Goal: Information Seeking & Learning: Learn about a topic

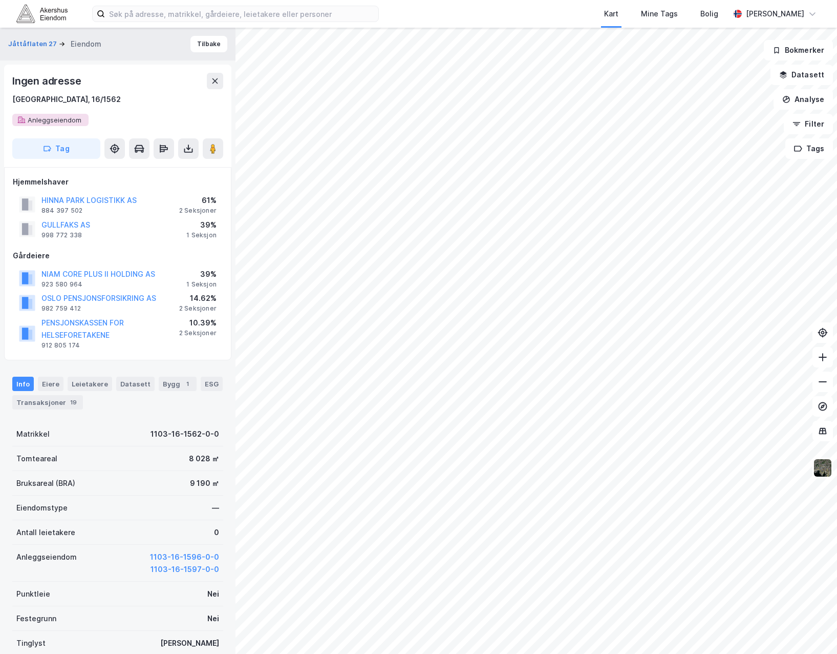
click at [54, 120] on div "Ingen adresse [STREET_ADDRESS]" at bounding box center [117, 99] width 211 height 53
click at [95, 122] on div "Ingen adresse [STREET_ADDRESS]" at bounding box center [117, 99] width 211 height 53
click at [47, 118] on div "Ingen adresse [STREET_ADDRESS]" at bounding box center [117, 99] width 211 height 53
click at [109, 111] on div "Ingen adresse [STREET_ADDRESS]" at bounding box center [117, 99] width 211 height 53
click at [97, 243] on div "Hjemmelshaver HINNA PARK LOGISTIKK AS 884 397 502 61% 2 Seksjoner GULLFAKS AS 9…" at bounding box center [118, 264] width 210 height 176
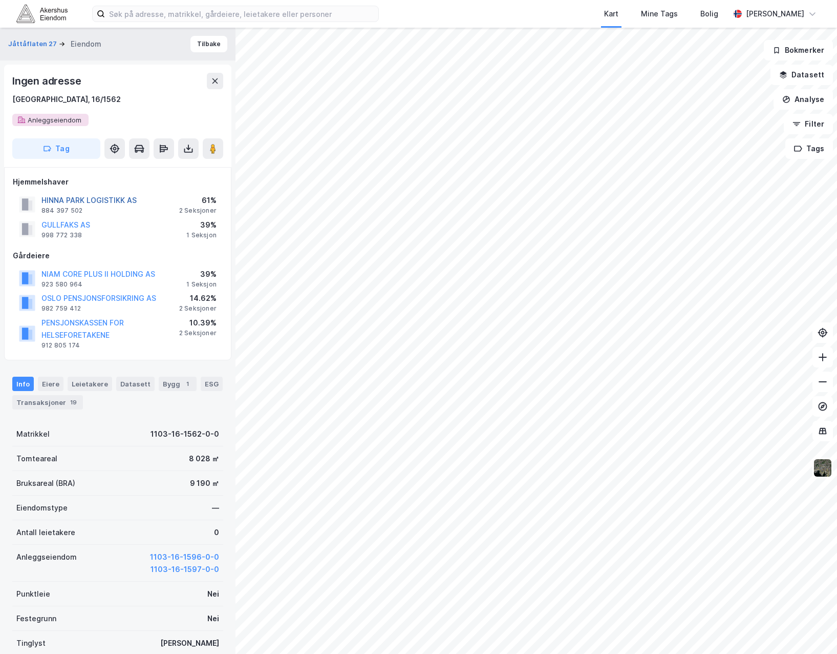
click at [0, 0] on button "HINNA PARK LOGISTIKK AS" at bounding box center [0, 0] width 0 height 0
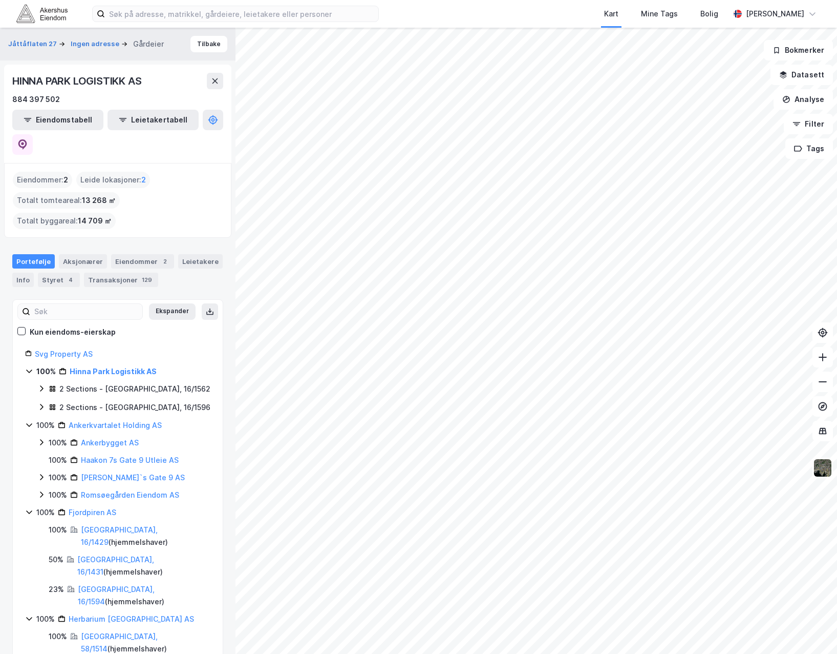
click at [44, 403] on icon at bounding box center [41, 407] width 8 height 8
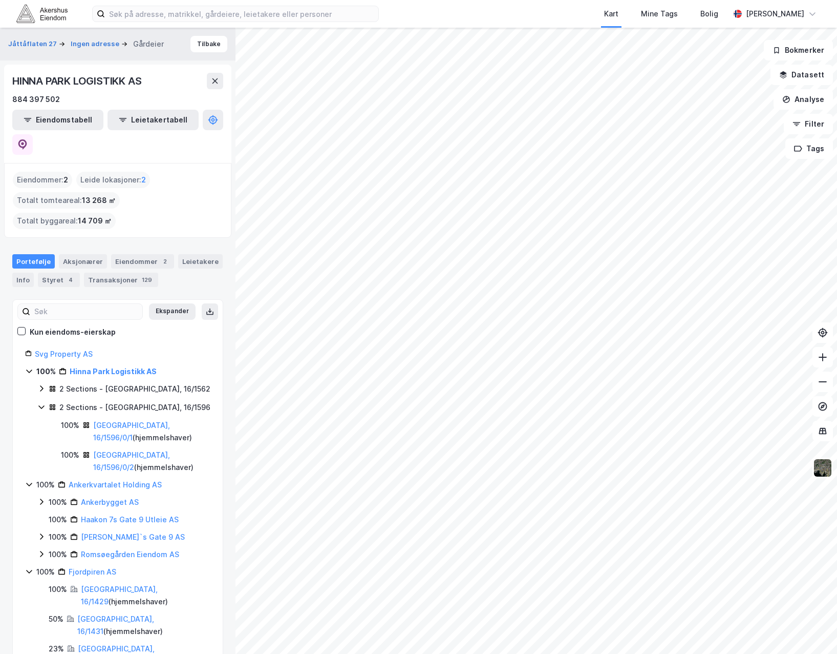
click at [44, 384] on icon at bounding box center [41, 388] width 8 height 8
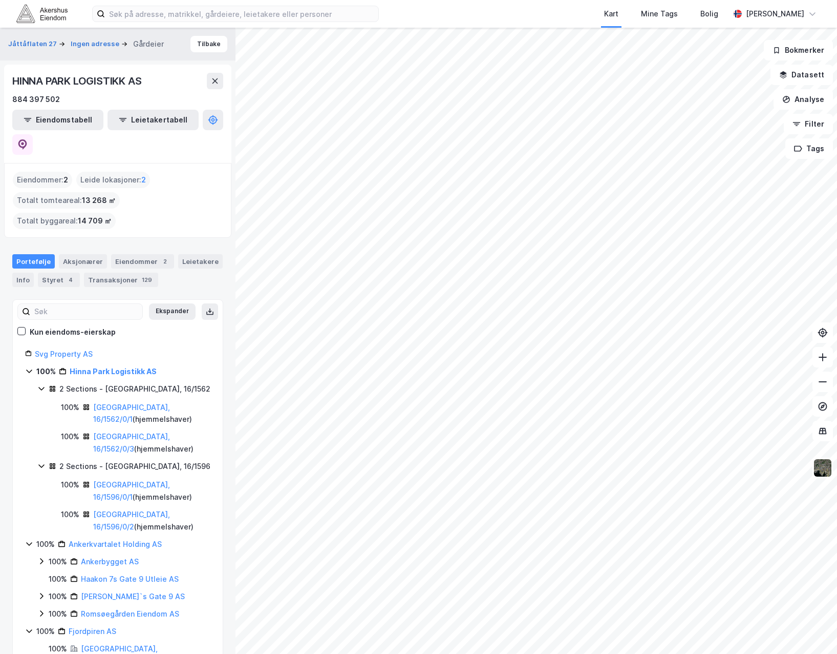
click at [133, 401] on div "[GEOGRAPHIC_DATA], 16/1562/0/1 ( hjemmelshaver )" at bounding box center [151, 413] width 117 height 25
drag, startPoint x: 164, startPoint y: 359, endPoint x: 123, endPoint y: 361, distance: 40.5
click at [123, 401] on div "[GEOGRAPHIC_DATA], 16/1562/0/1 ( hjemmelshaver )" at bounding box center [151, 413] width 117 height 25
drag, startPoint x: 123, startPoint y: 361, endPoint x: 189, endPoint y: 365, distance: 65.7
click at [189, 401] on div "[GEOGRAPHIC_DATA], 16/1562/0/1 ( hjemmelshaver )" at bounding box center [151, 413] width 117 height 25
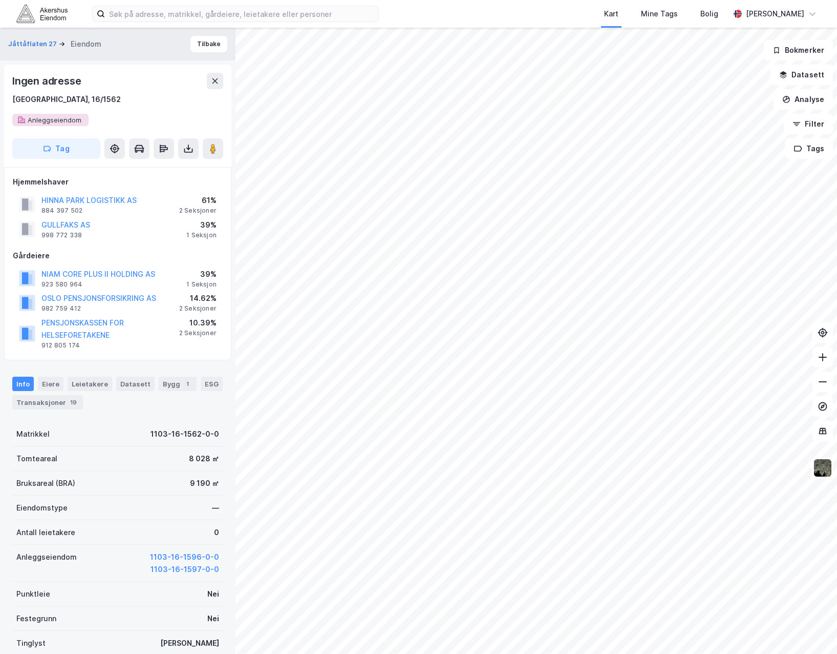
click at [43, 121] on div "Ingen adresse [STREET_ADDRESS]" at bounding box center [117, 99] width 211 height 53
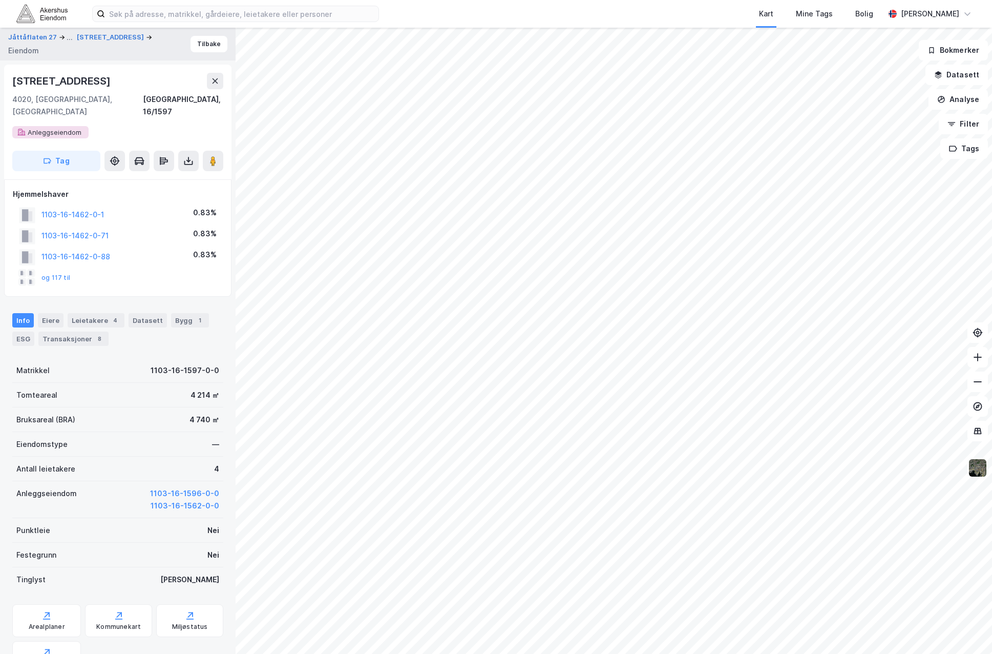
click at [199, 267] on div "og 117 til" at bounding box center [118, 277] width 210 height 20
click at [139, 271] on div "og 117 til" at bounding box center [118, 277] width 210 height 20
click at [0, 0] on button "og 117 til" at bounding box center [0, 0] width 0 height 0
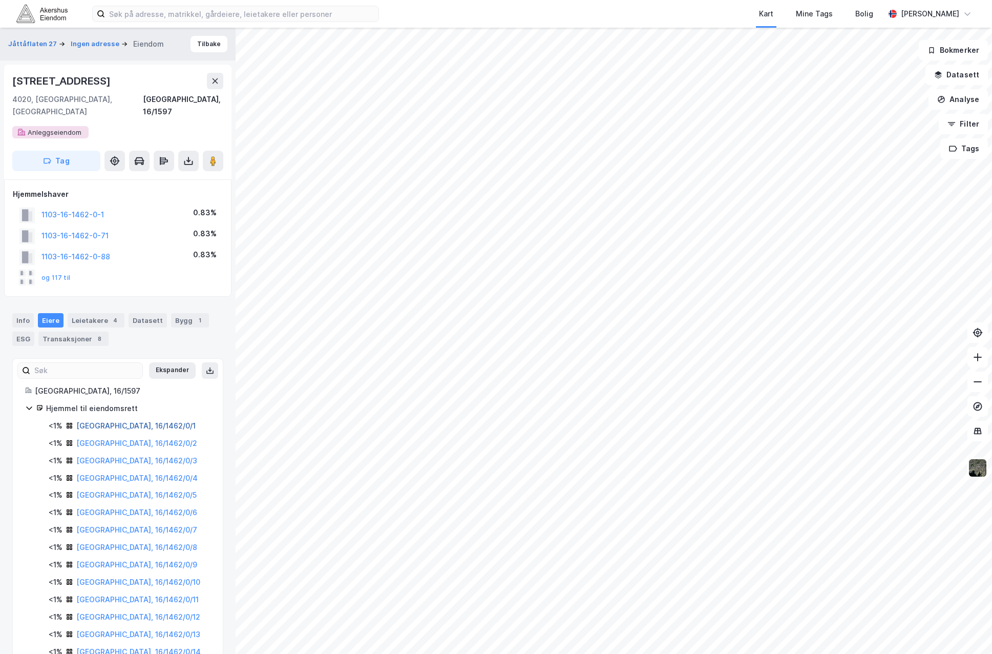
click at [151, 421] on link "[GEOGRAPHIC_DATA], 16/1462/0/1" at bounding box center [135, 425] width 119 height 9
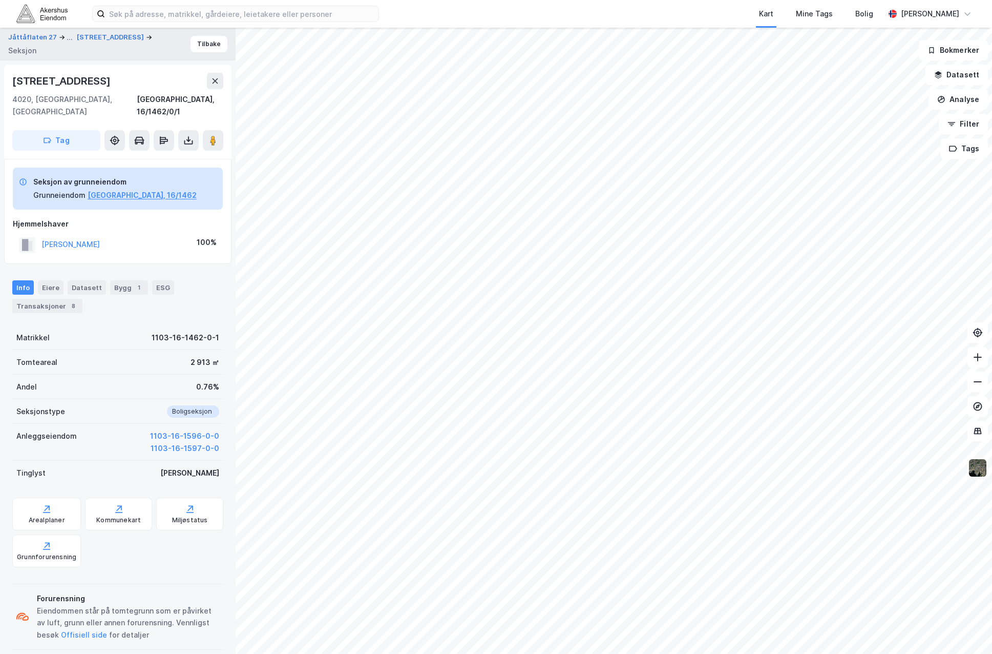
click at [148, 246] on div "Seksjon av grunneiendom Grunneiendom [GEOGRAPHIC_DATA], 16/1462 Hjemmelshaver […" at bounding box center [117, 211] width 227 height 105
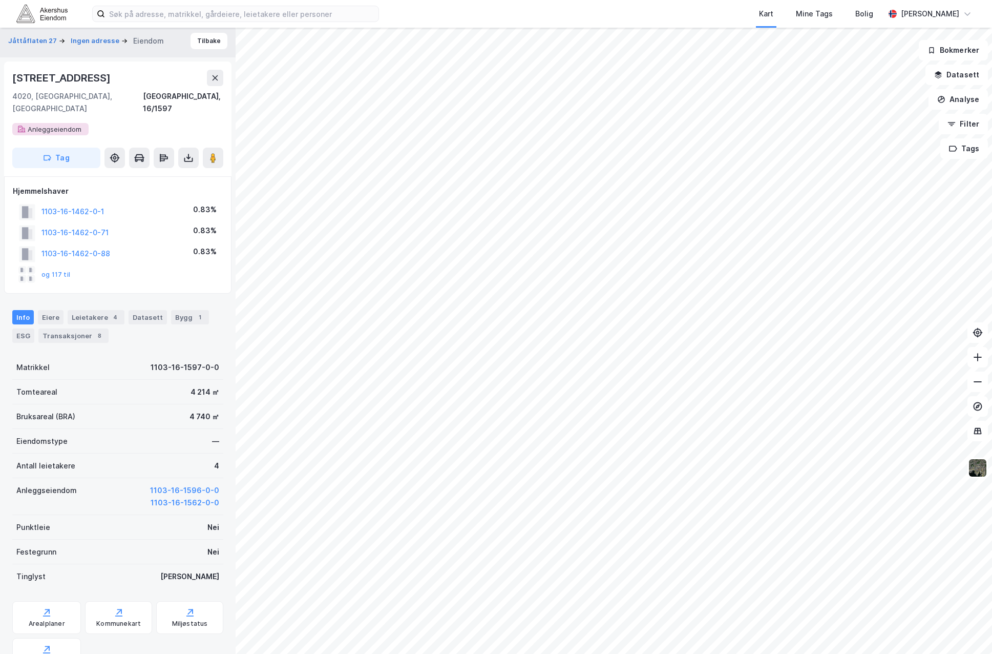
click at [139, 276] on div "Hjemmelshaver 1103-16-1462-0-1 0.83% 1103-16-1462-0-71 0.83% 1103-16-1462-0-88 …" at bounding box center [117, 234] width 227 height 117
click at [132, 310] on div "Datasett" at bounding box center [148, 317] width 38 height 14
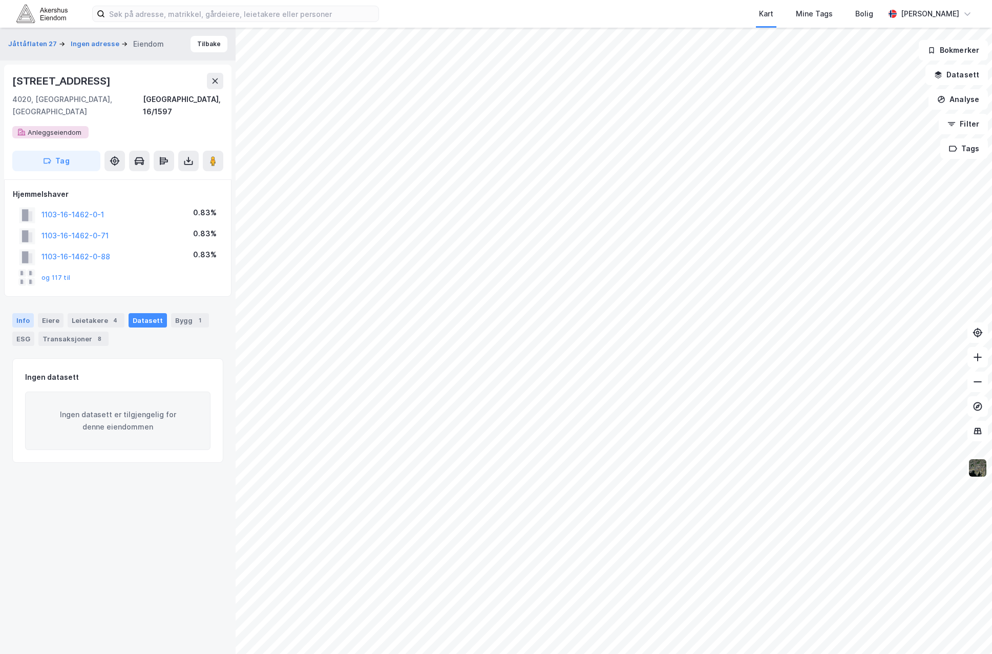
click at [30, 313] on div "Info" at bounding box center [23, 320] width 22 height 14
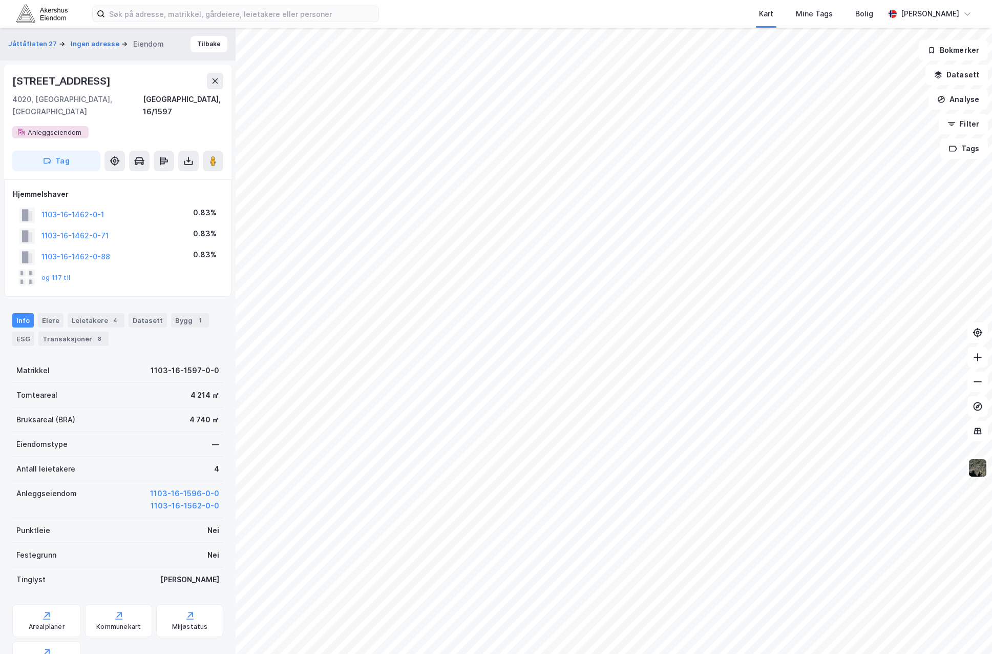
click at [79, 286] on div "Jåttåflaten 27 Ingen adresse Eiendom Tilbake [STREET_ADDRESS] Anleggseiendom Ta…" at bounding box center [118, 341] width 236 height 626
click at [134, 278] on div "Hjemmelshaver 1103-16-1462-0-1 0.83% 1103-16-1462-0-71 0.83% 1103-16-1462-0-88 …" at bounding box center [117, 237] width 227 height 117
click at [54, 313] on div "Eiere" at bounding box center [51, 320] width 26 height 14
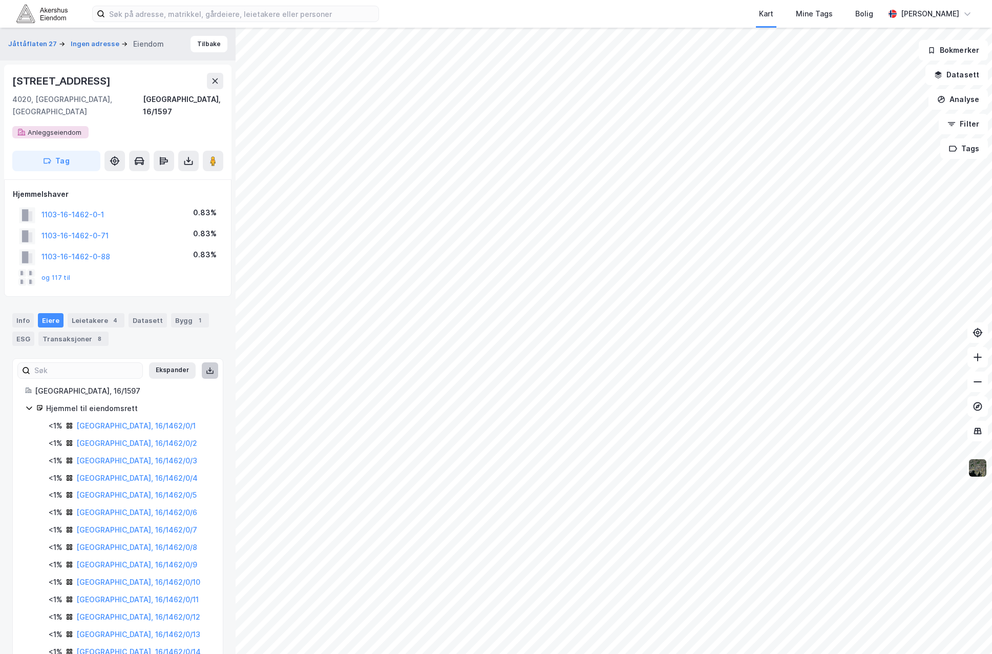
click at [202, 362] on button at bounding box center [210, 370] width 16 height 16
click at [168, 362] on button "Ekspander" at bounding box center [171, 370] width 47 height 16
click at [157, 362] on button "Minimer" at bounding box center [176, 370] width 38 height 16
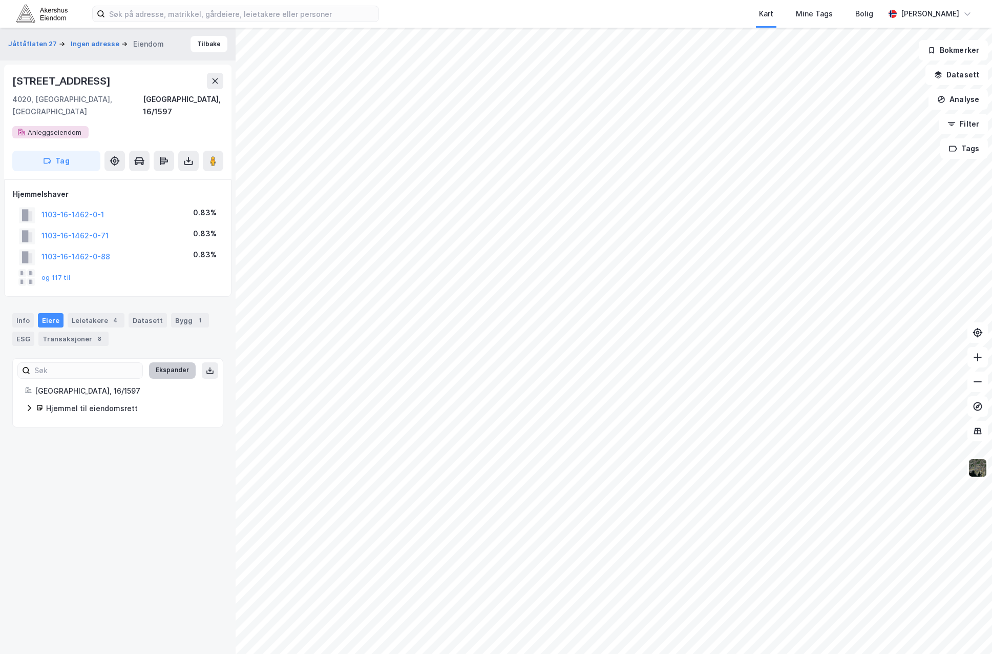
click at [157, 362] on button "Ekspander" at bounding box center [172, 370] width 47 height 16
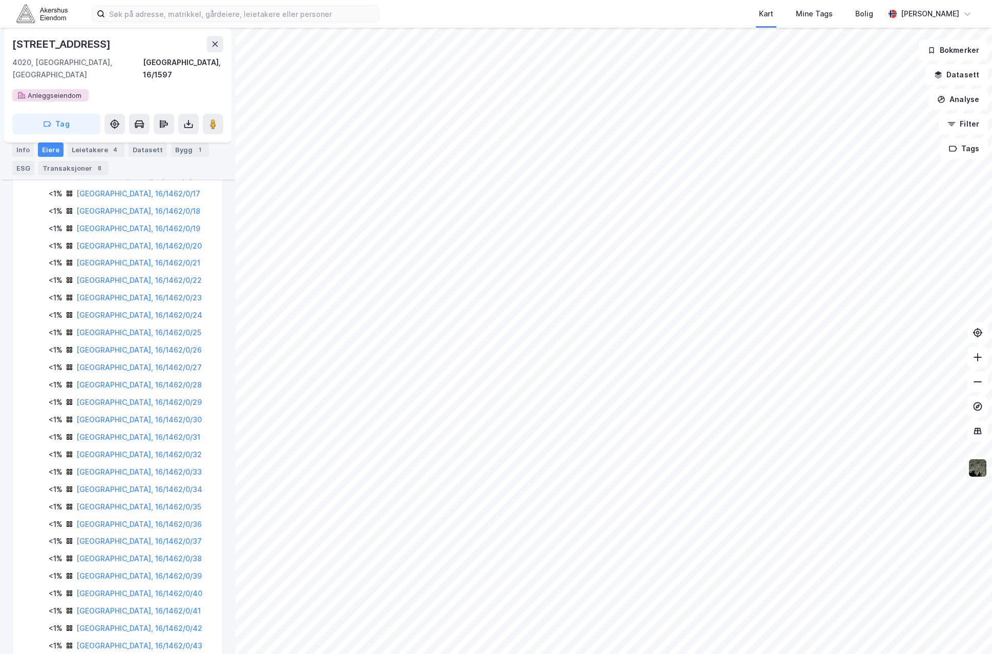
scroll to position [660, 0]
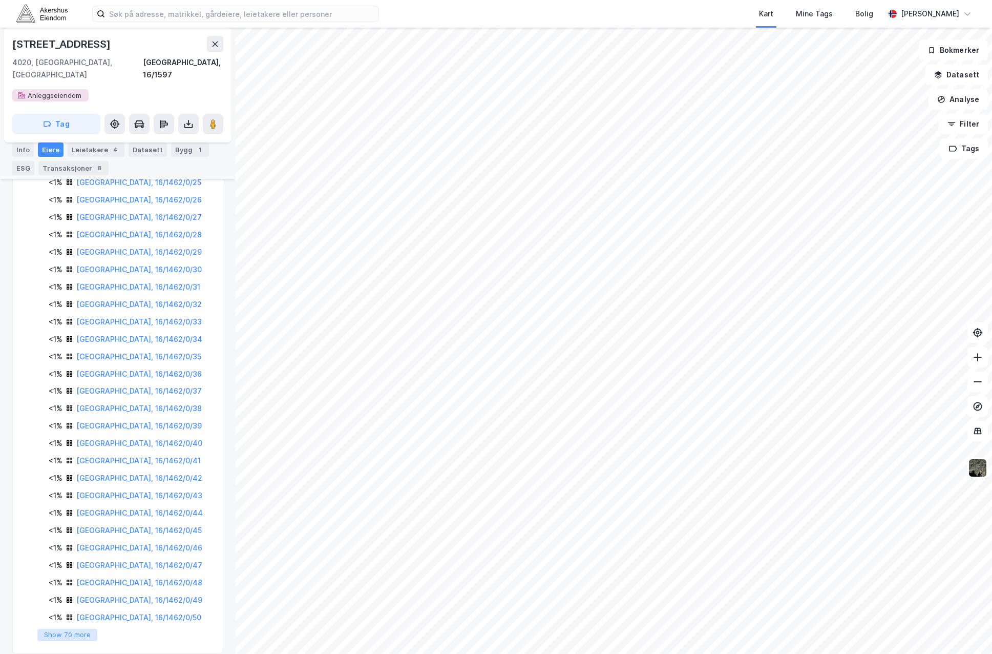
click at [74, 628] on button "Show 70 more" at bounding box center [67, 634] width 60 height 12
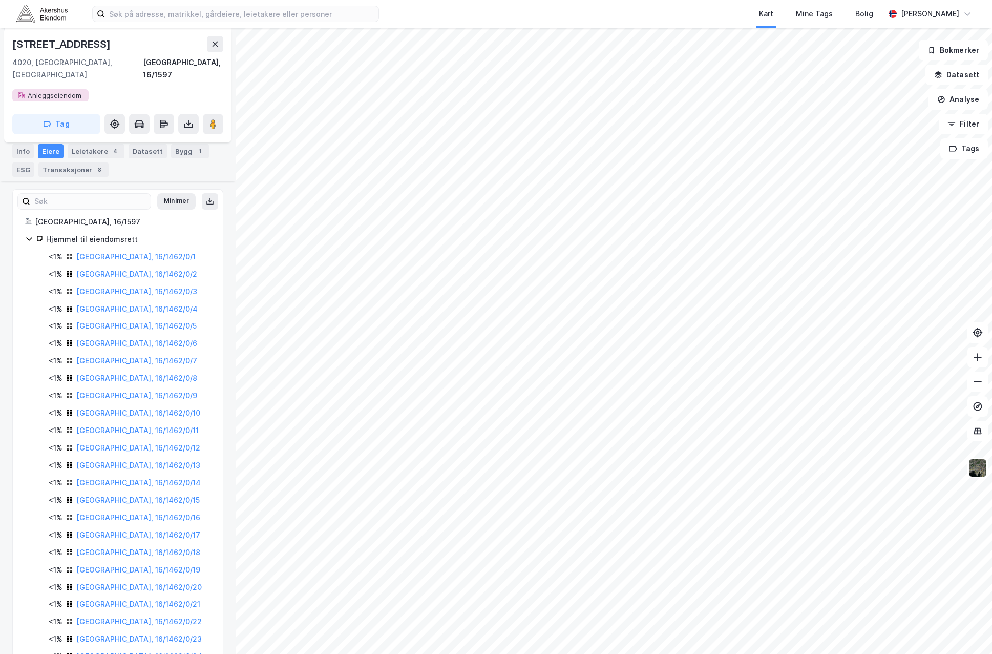
scroll to position [0, 0]
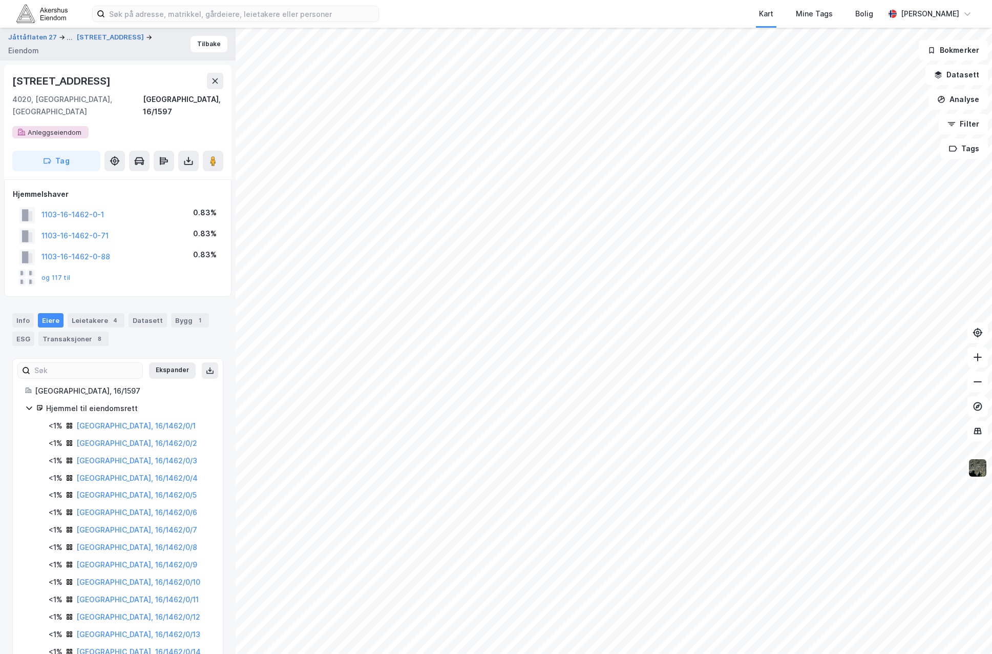
scroll to position [1, 0]
click at [15, 312] on div "Info" at bounding box center [23, 319] width 22 height 14
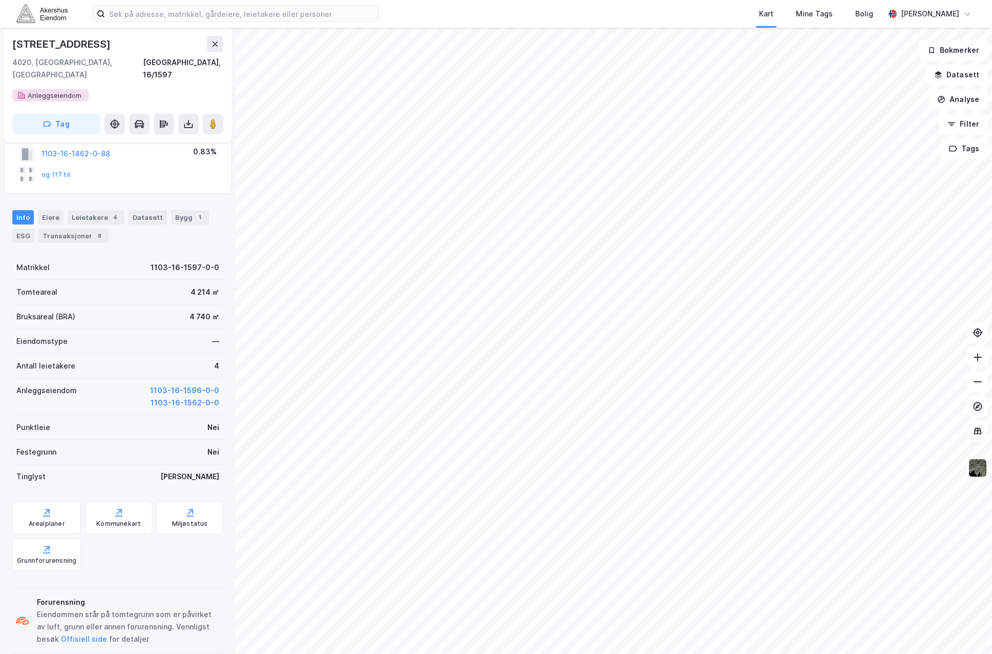
scroll to position [148, 0]
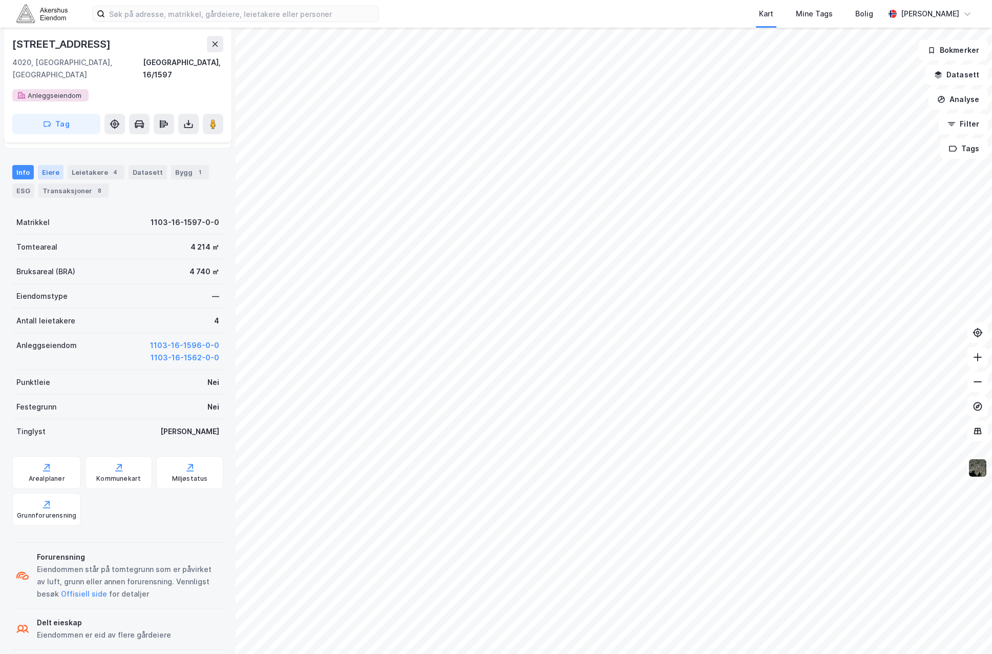
click at [49, 165] on div "Eiere" at bounding box center [51, 172] width 26 height 14
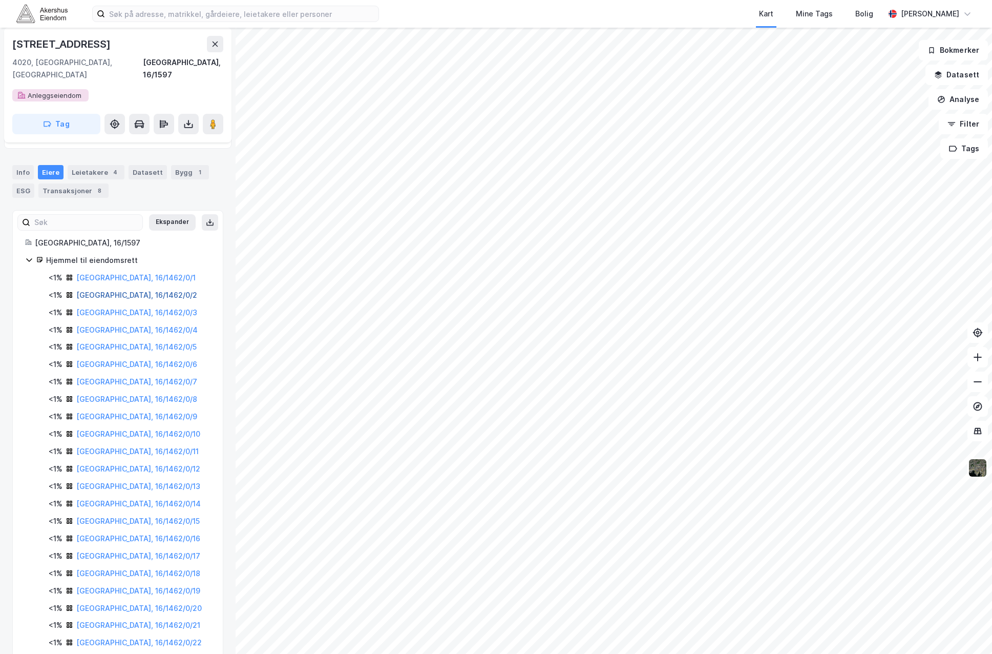
click at [92, 290] on link "[GEOGRAPHIC_DATA], 16/1462/0/2" at bounding box center [136, 294] width 121 height 9
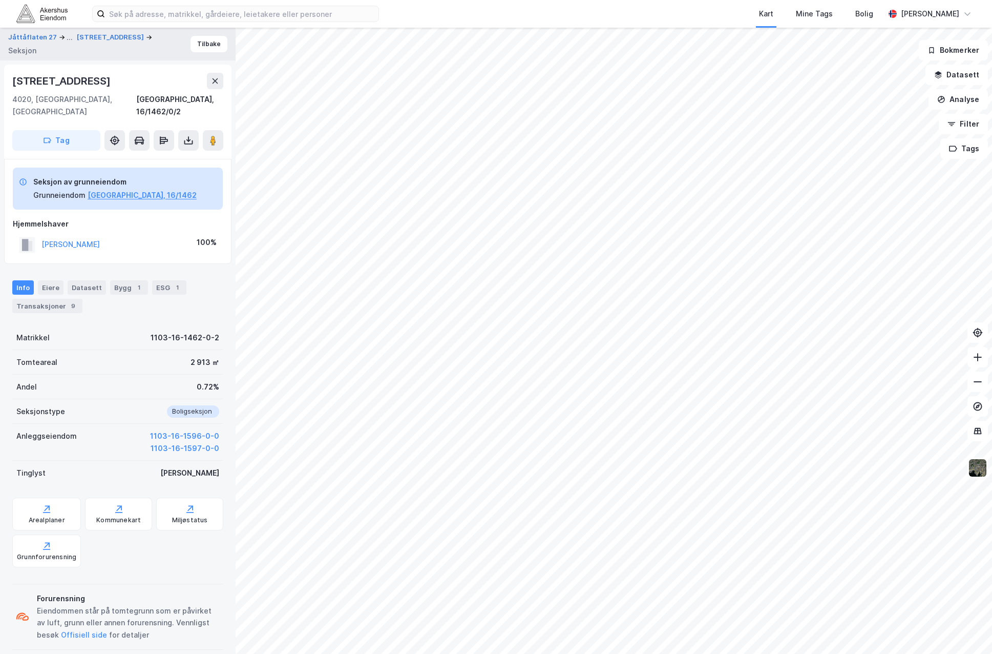
click at [123, 242] on div "Seksjon av grunneiendom Grunneiendom [GEOGRAPHIC_DATA], 16/1462 Hjemmelshaver […" at bounding box center [117, 211] width 227 height 105
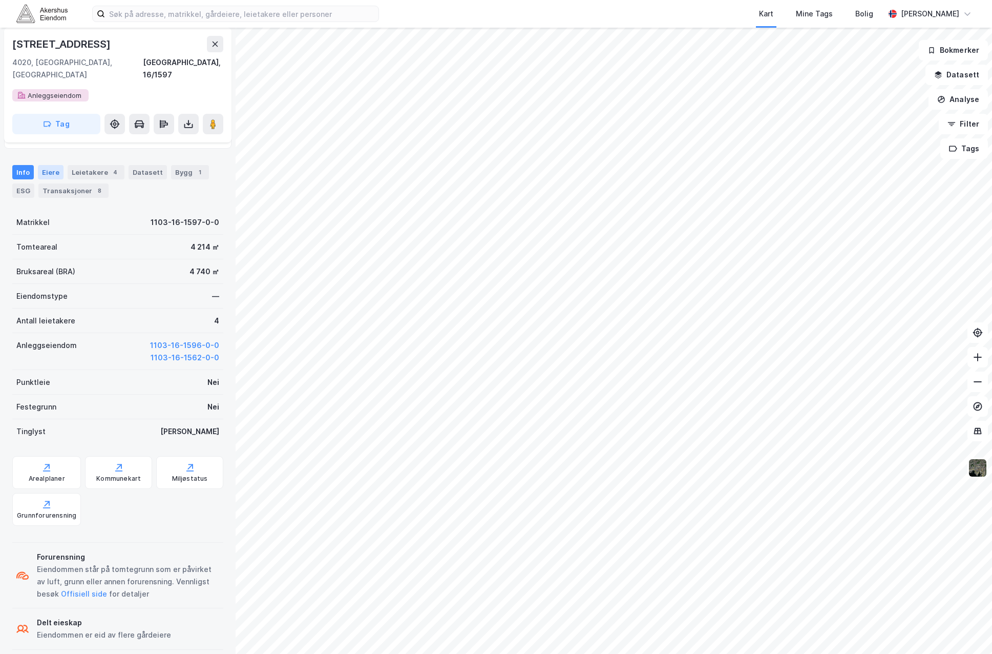
click at [52, 165] on div "Eiere" at bounding box center [51, 172] width 26 height 14
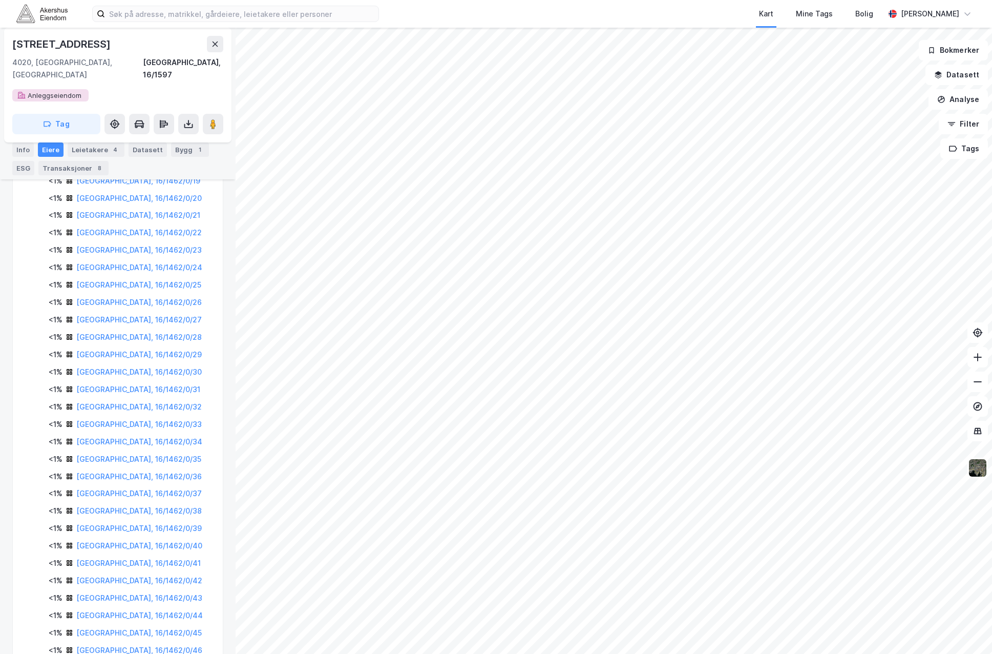
scroll to position [660, 0]
click at [89, 628] on button "Show 70 more" at bounding box center [67, 634] width 60 height 12
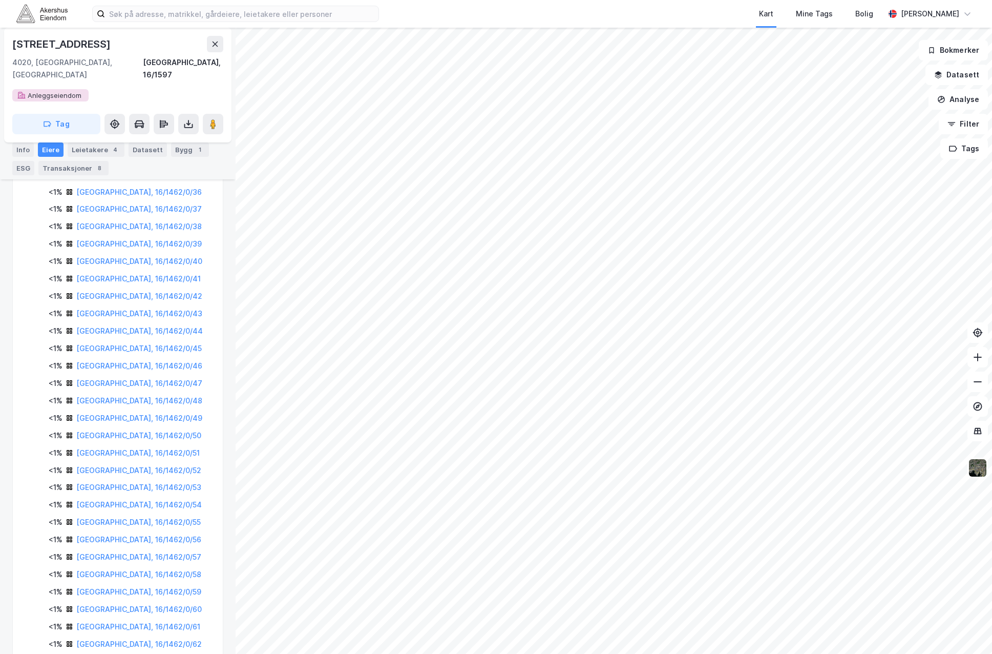
scroll to position [835, 0]
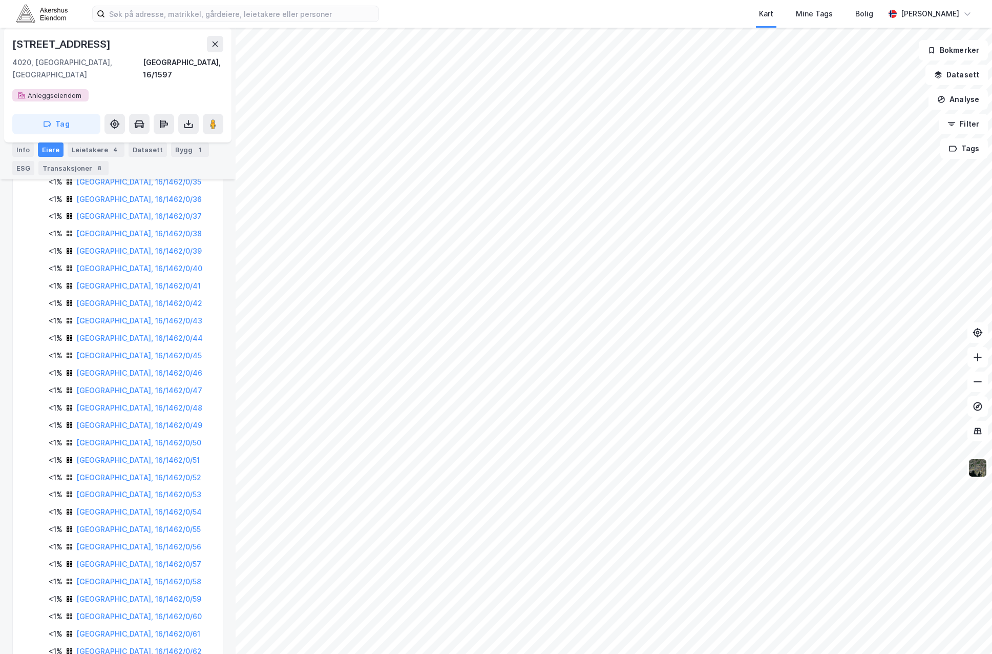
click at [162, 88] on div "[STREET_ADDRESS] [GEOGRAPHIC_DATA]" at bounding box center [117, 69] width 211 height 66
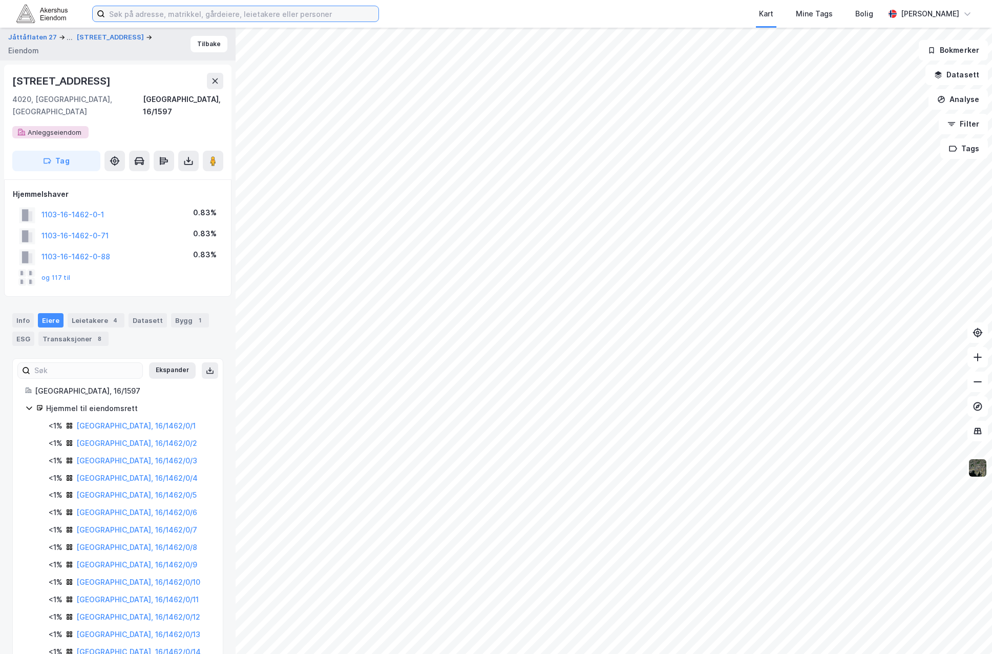
click at [200, 16] on input at bounding box center [242, 13] width 274 height 15
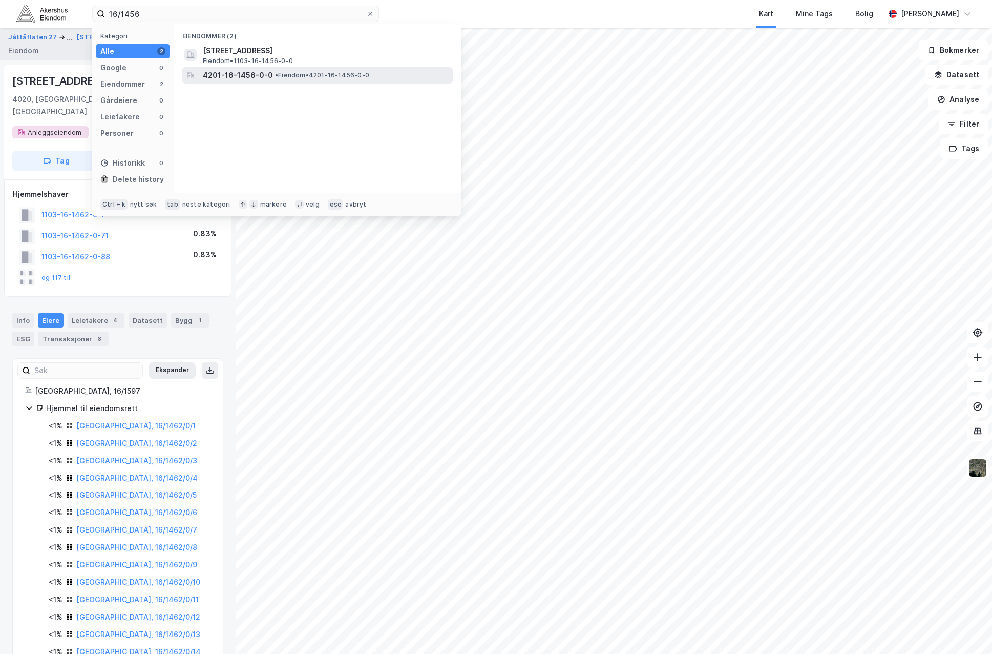
click at [256, 78] on span "4201-16-1456-0-0" at bounding box center [238, 75] width 70 height 12
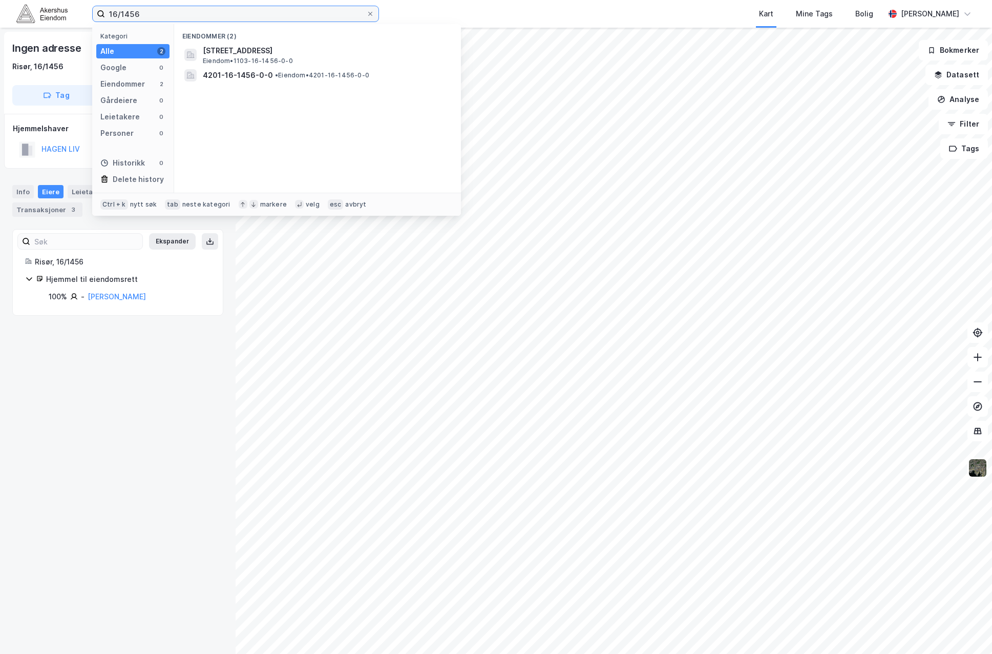
click at [132, 13] on input "16/1456" at bounding box center [235, 13] width 261 height 15
type input "16/1465"
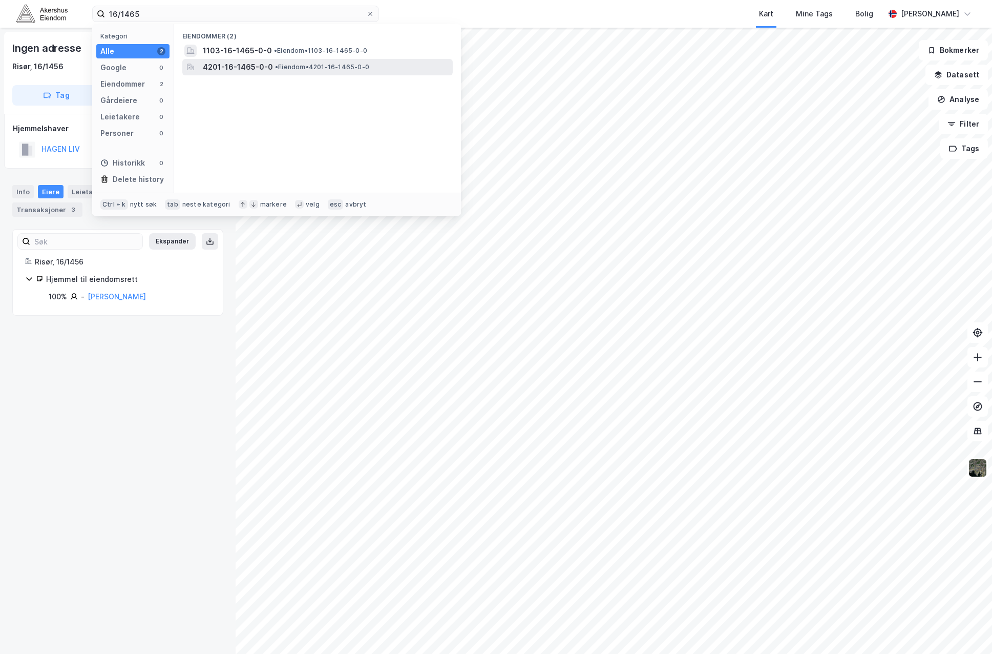
click at [258, 66] on span "4201-16-1465-0-0" at bounding box center [238, 67] width 70 height 12
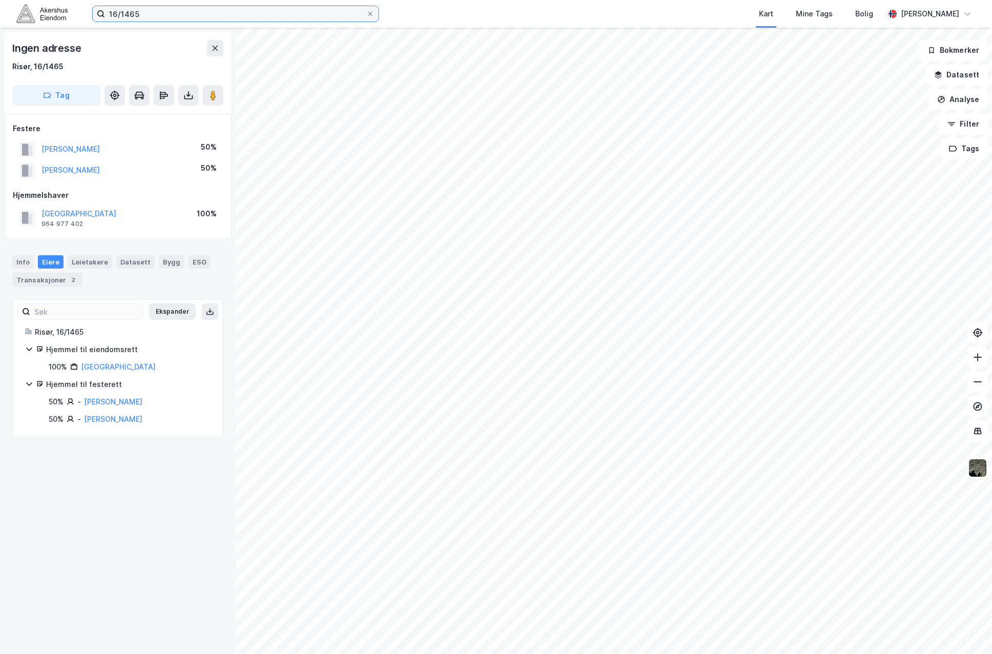
click at [165, 15] on input "16/1465" at bounding box center [235, 13] width 261 height 15
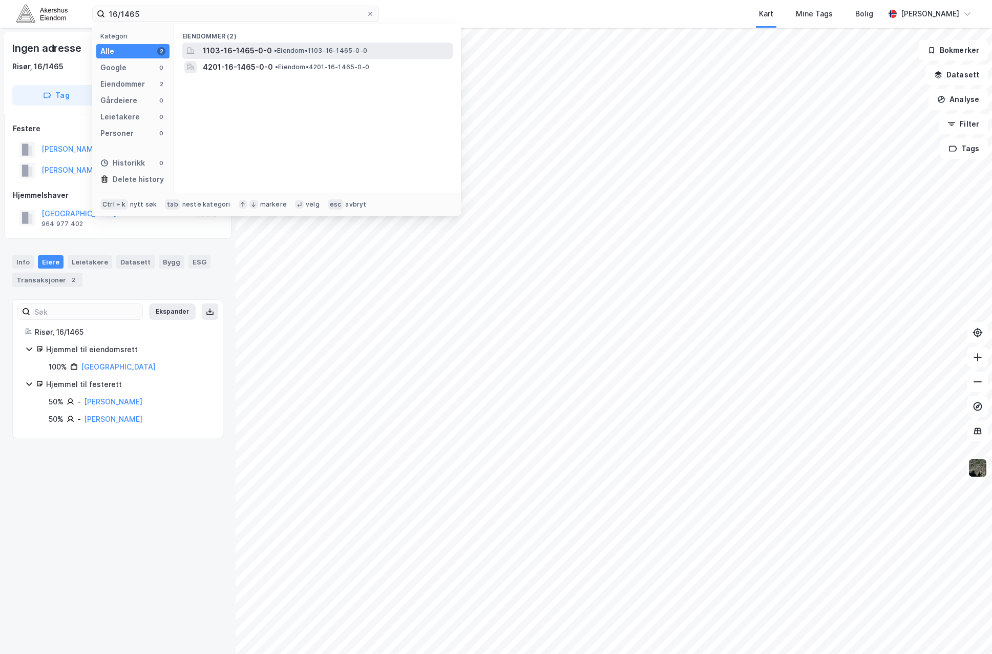
click at [223, 50] on span "1103-16-1465-0-0" at bounding box center [237, 51] width 69 height 12
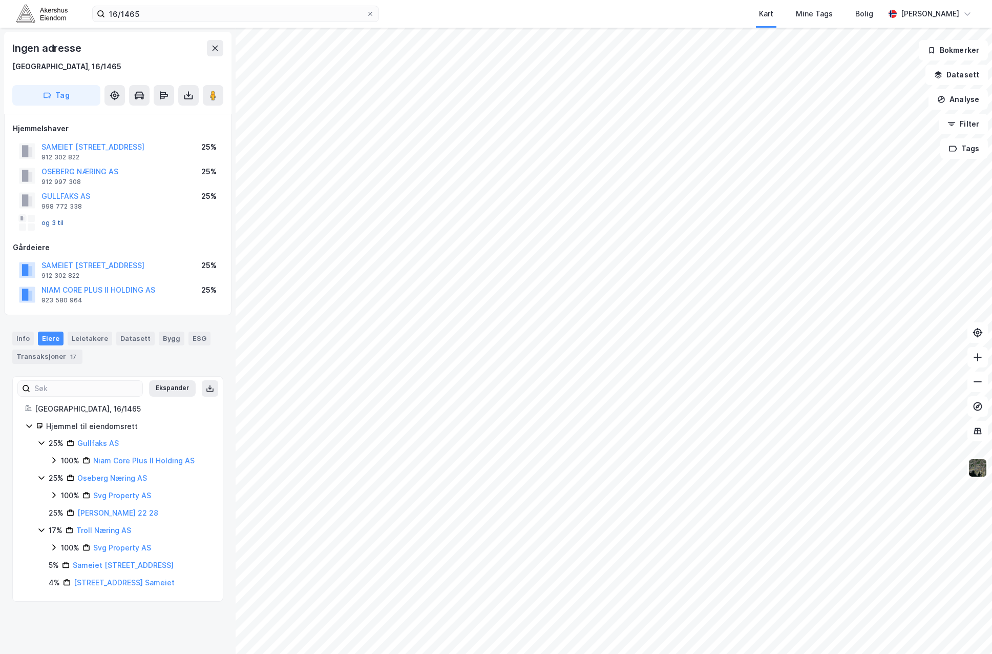
click at [0, 0] on button "og 3 til" at bounding box center [0, 0] width 0 height 0
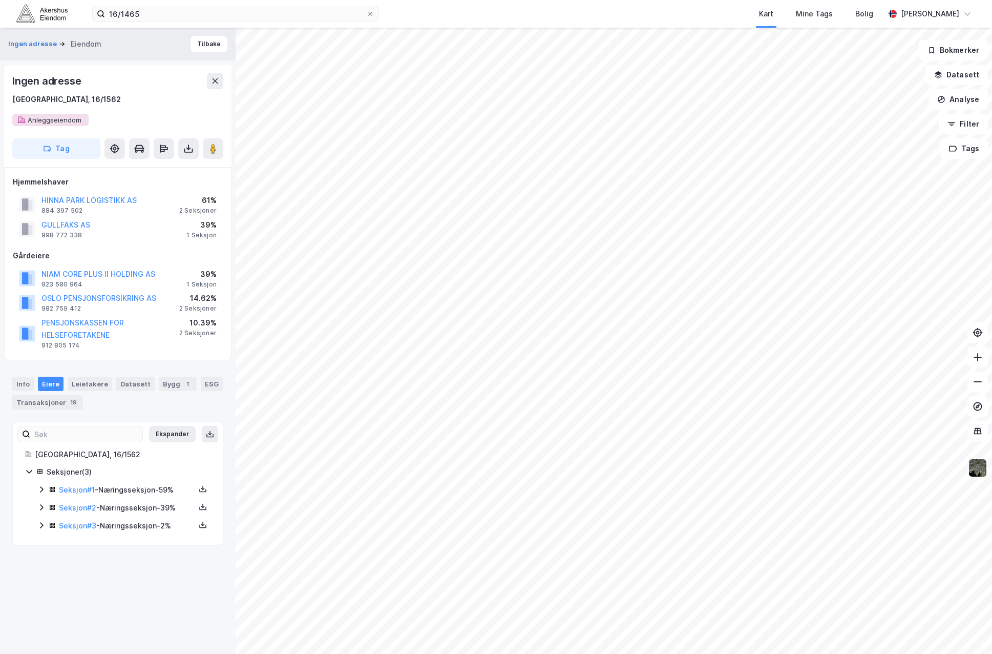
click at [837, 463] on img at bounding box center [977, 467] width 19 height 19
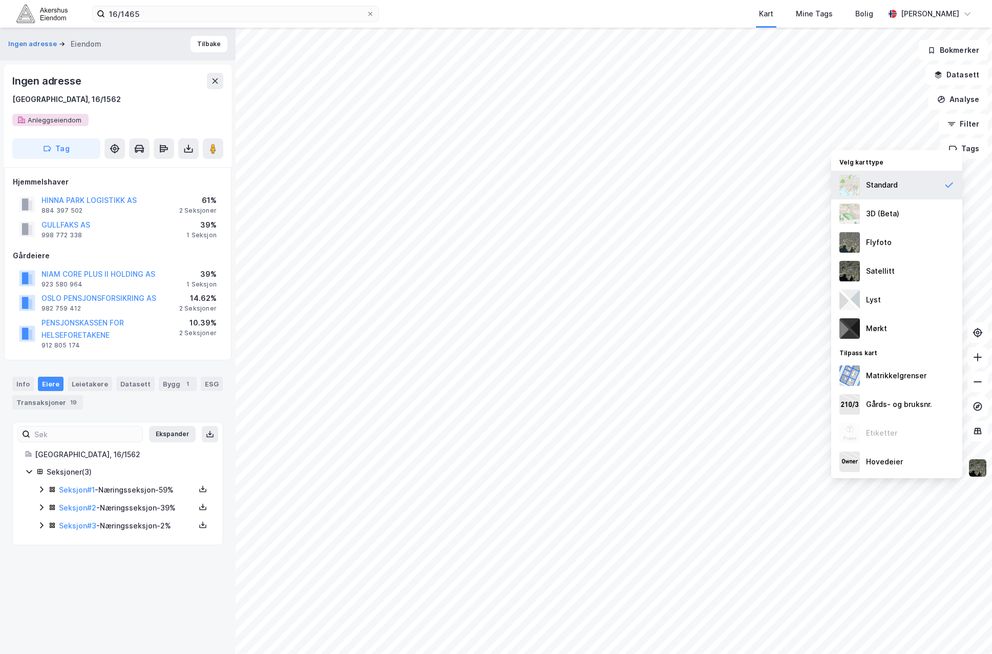
click at [837, 178] on div "Standard" at bounding box center [896, 185] width 131 height 29
click at [837, 302] on div "Lyst" at bounding box center [896, 299] width 131 height 29
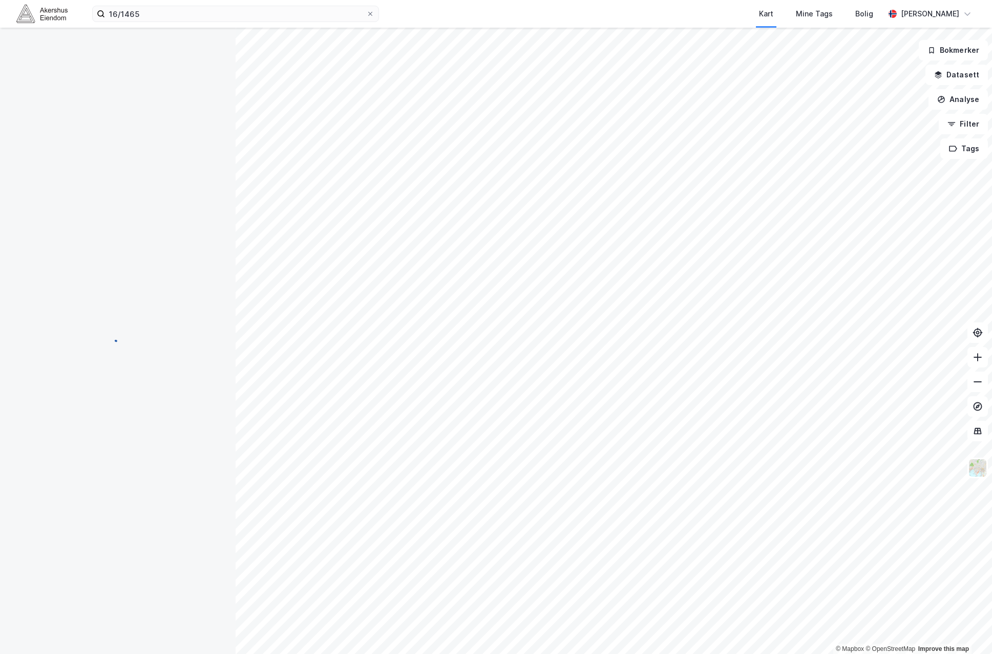
scroll to position [7, 0]
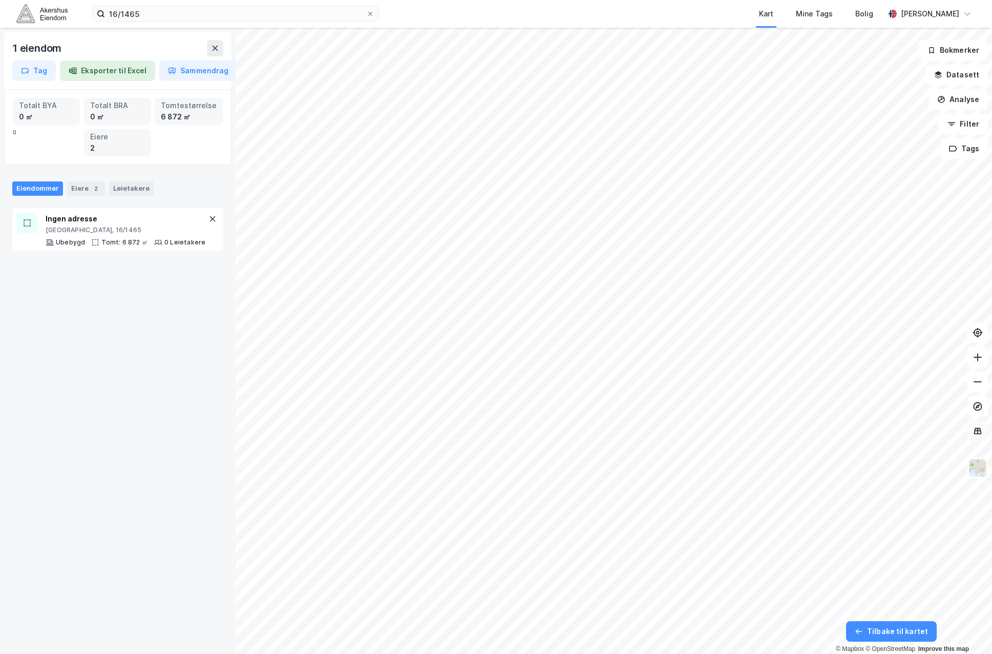
click at [837, 431] on icon at bounding box center [978, 430] width 7 height 1
click at [837, 428] on icon at bounding box center [978, 431] width 8 height 7
click at [837, 469] on img at bounding box center [977, 467] width 19 height 19
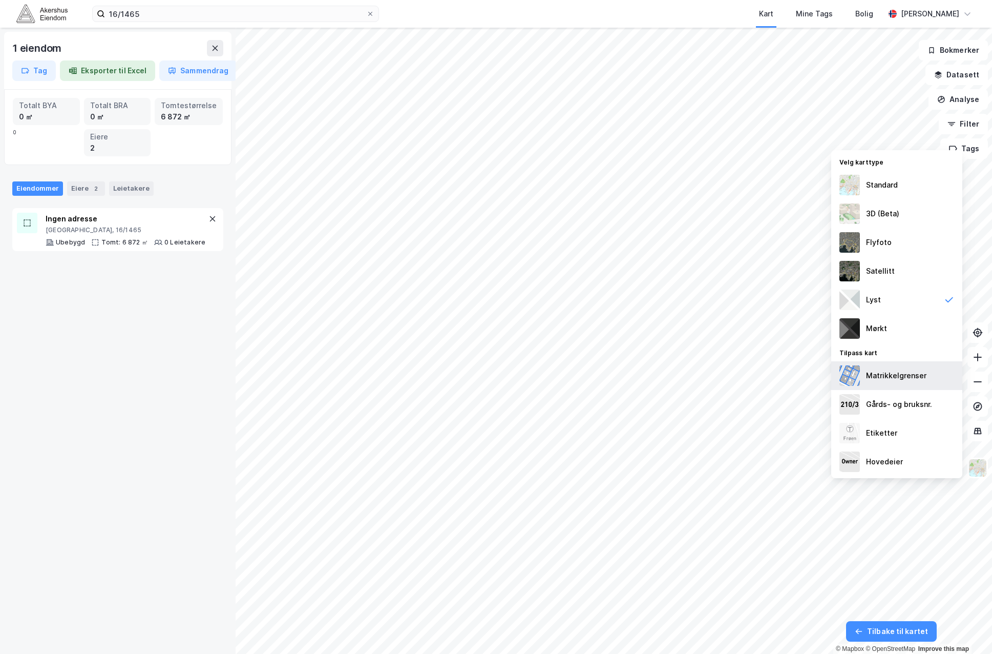
click at [837, 373] on div "Matrikkelgrenser" at bounding box center [896, 375] width 60 height 12
click at [837, 468] on img at bounding box center [977, 467] width 19 height 19
